Goal: Navigation & Orientation: Find specific page/section

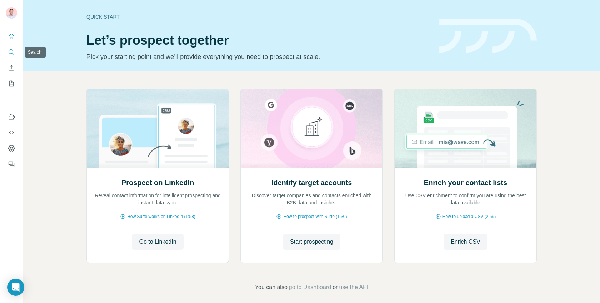
click at [14, 52] on icon "Search" at bounding box center [11, 52] width 7 height 7
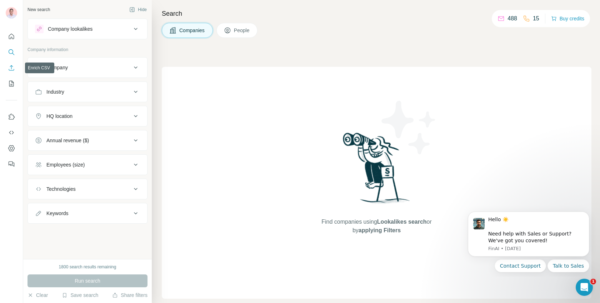
click at [10, 68] on icon "Enrich CSV" at bounding box center [11, 67] width 7 height 7
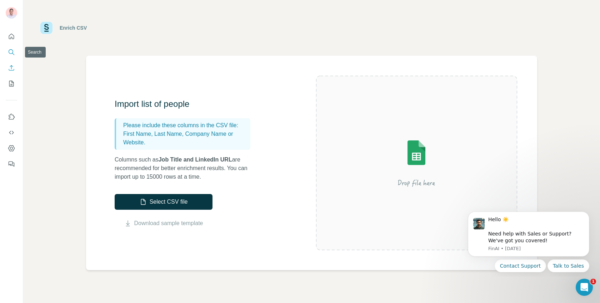
click at [13, 48] on button "Search" at bounding box center [11, 52] width 11 height 13
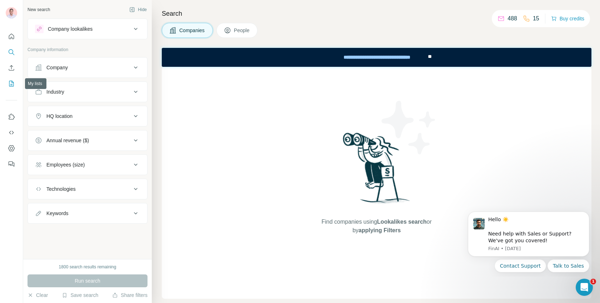
click at [10, 81] on icon "My lists" at bounding box center [11, 83] width 7 height 7
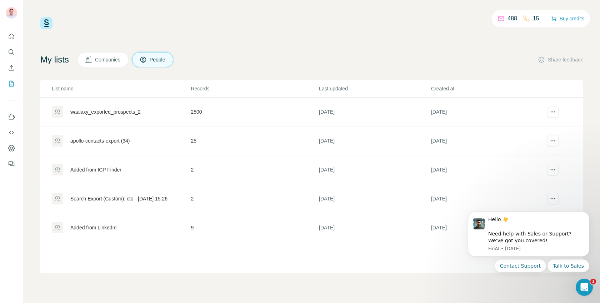
click at [112, 56] on span "Companies" at bounding box center [108, 59] width 26 height 7
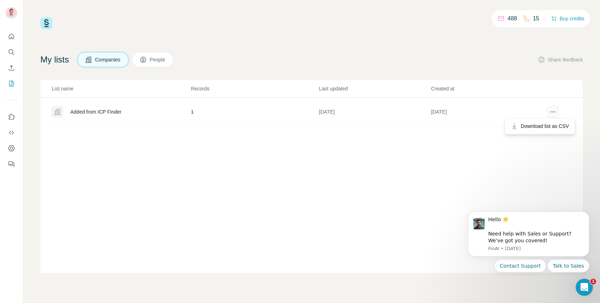
click at [552, 111] on icon "actions" at bounding box center [552, 111] width 1 height 1
click at [222, 159] on div "List name Records Last updated Created at Added from ICP Finder 1 [DATE] [DATE]" at bounding box center [311, 176] width 542 height 193
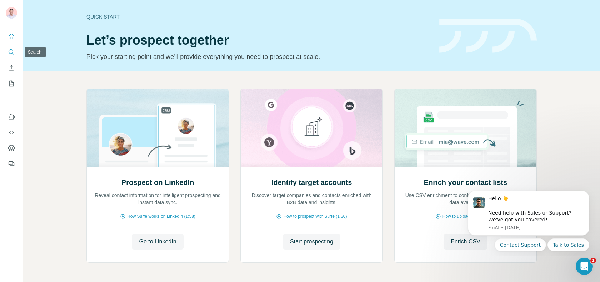
click at [9, 53] on icon "Search" at bounding box center [11, 52] width 7 height 7
